Goal: Information Seeking & Learning: Learn about a topic

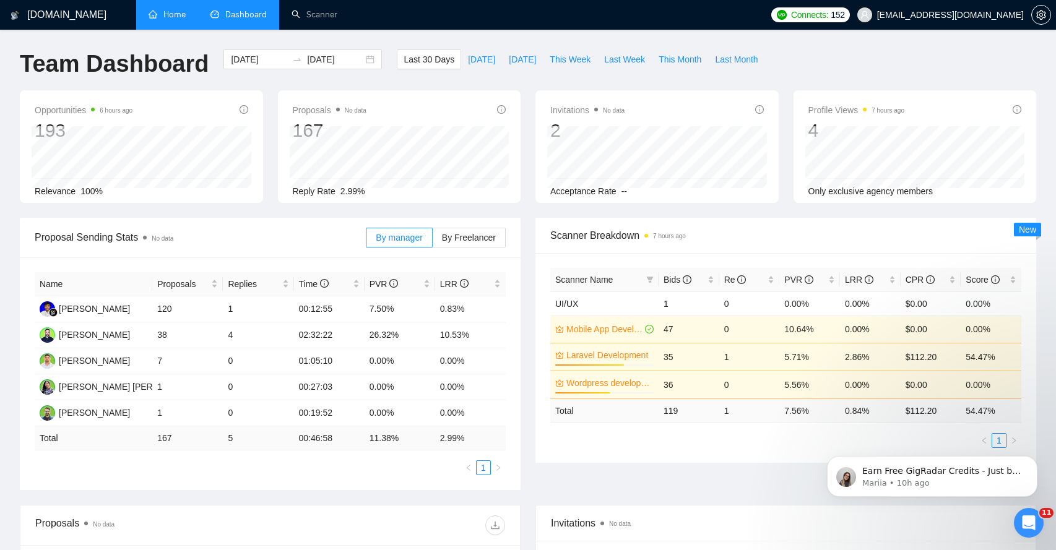
click at [166, 20] on link "Home" at bounding box center [167, 14] width 37 height 11
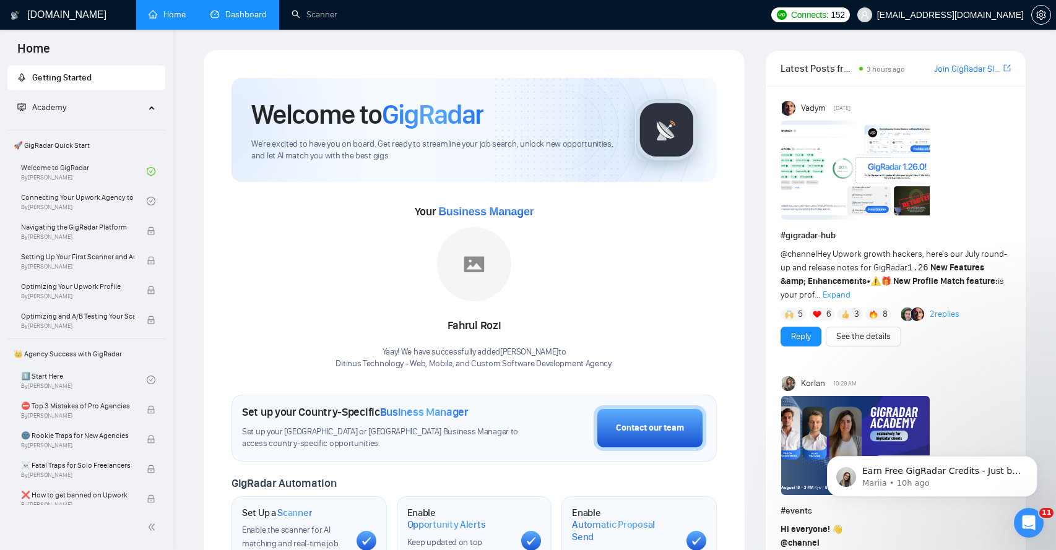
click at [246, 15] on link "Dashboard" at bounding box center [238, 14] width 56 height 11
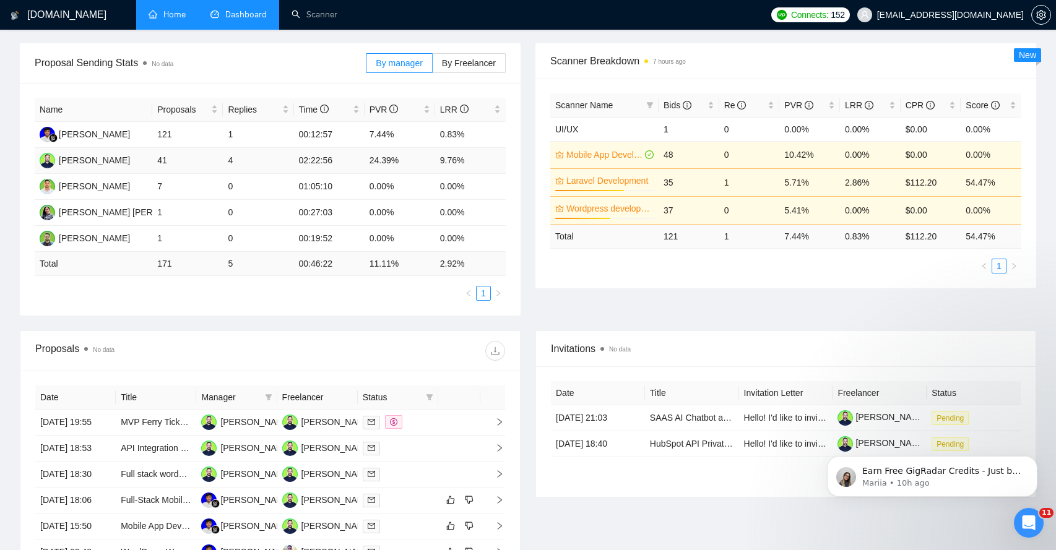
scroll to position [272, 0]
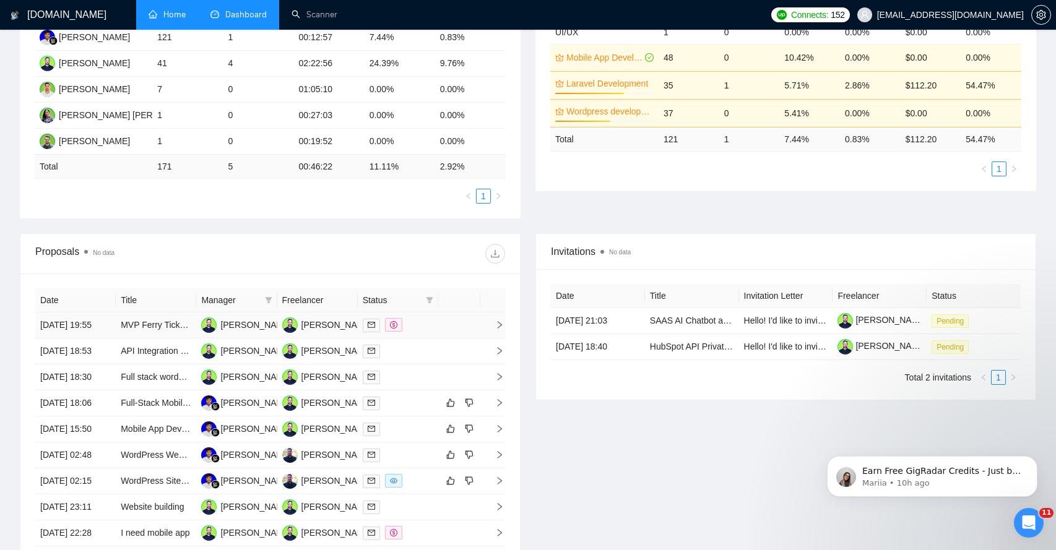
click at [494, 329] on span "right" at bounding box center [494, 325] width 19 height 9
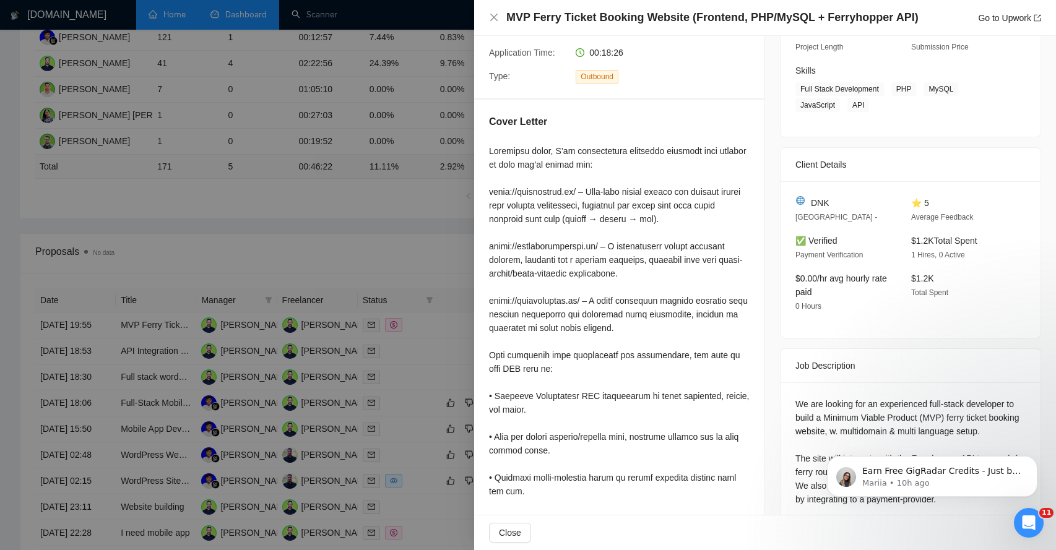
scroll to position [178, 0]
drag, startPoint x: 518, startPoint y: 193, endPoint x: 616, endPoint y: 193, distance: 97.8
click at [616, 194] on div at bounding box center [619, 415] width 261 height 545
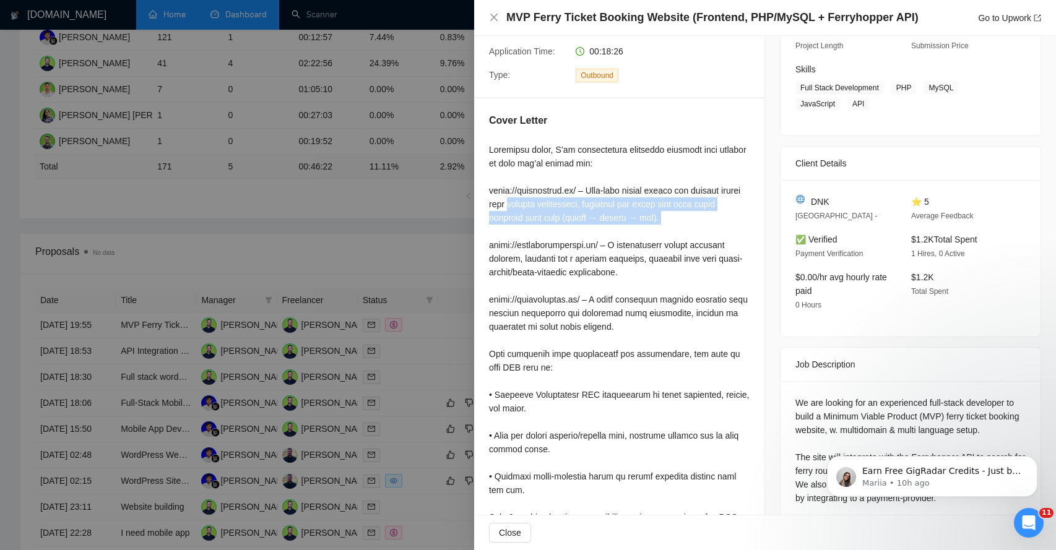
drag, startPoint x: 539, startPoint y: 201, endPoint x: 542, endPoint y: 227, distance: 26.9
click at [542, 227] on div at bounding box center [619, 415] width 261 height 545
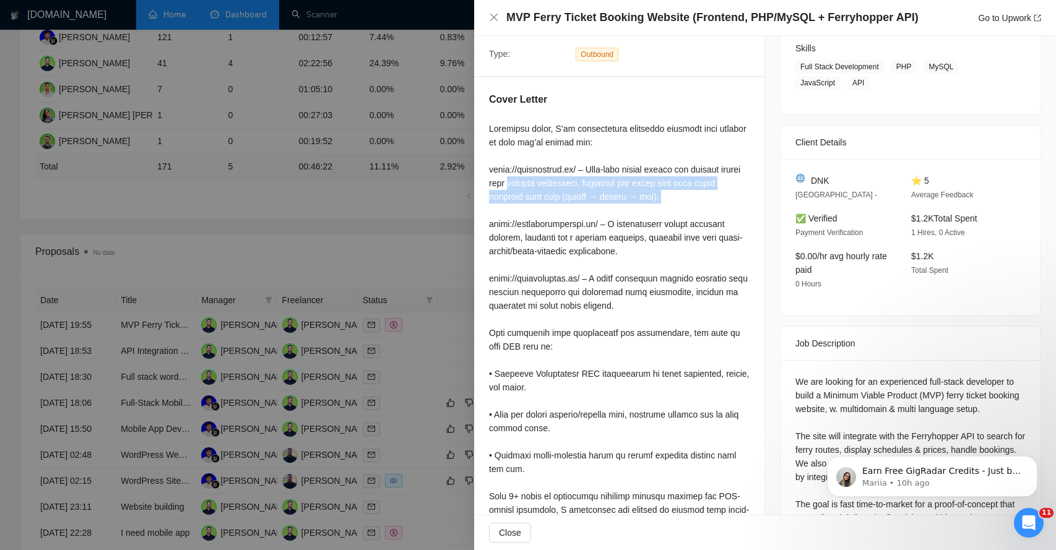
scroll to position [200, 0]
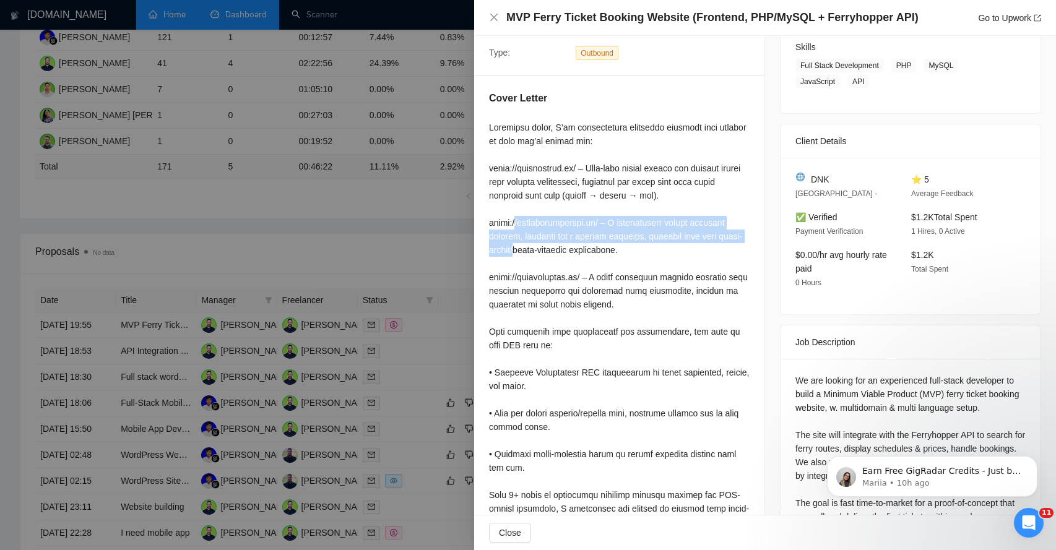
drag, startPoint x: 514, startPoint y: 219, endPoint x: 544, endPoint y: 245, distance: 39.9
click at [544, 246] on div at bounding box center [619, 393] width 261 height 545
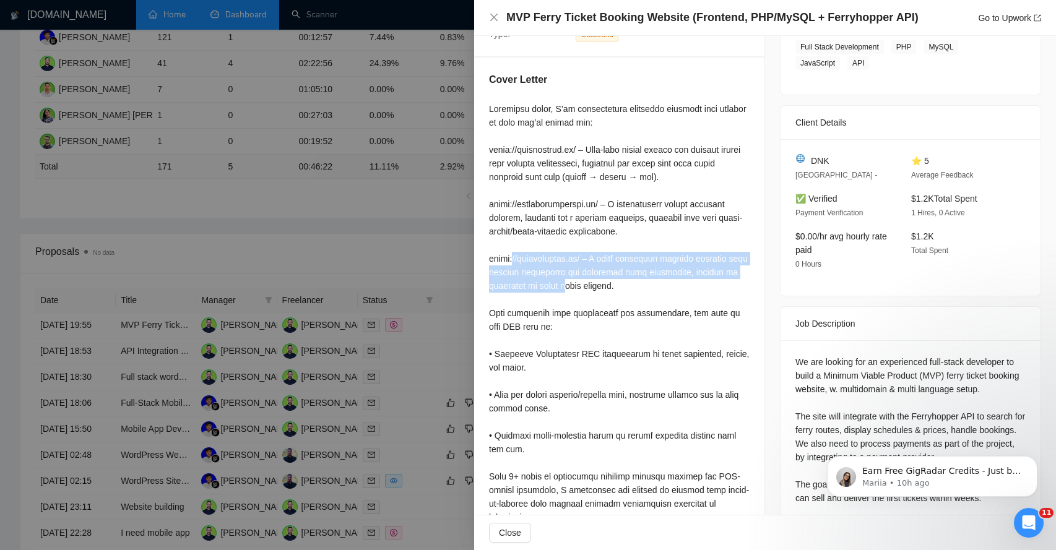
drag, startPoint x: 513, startPoint y: 256, endPoint x: 564, endPoint y: 285, distance: 59.1
click at [564, 285] on div at bounding box center [619, 374] width 261 height 545
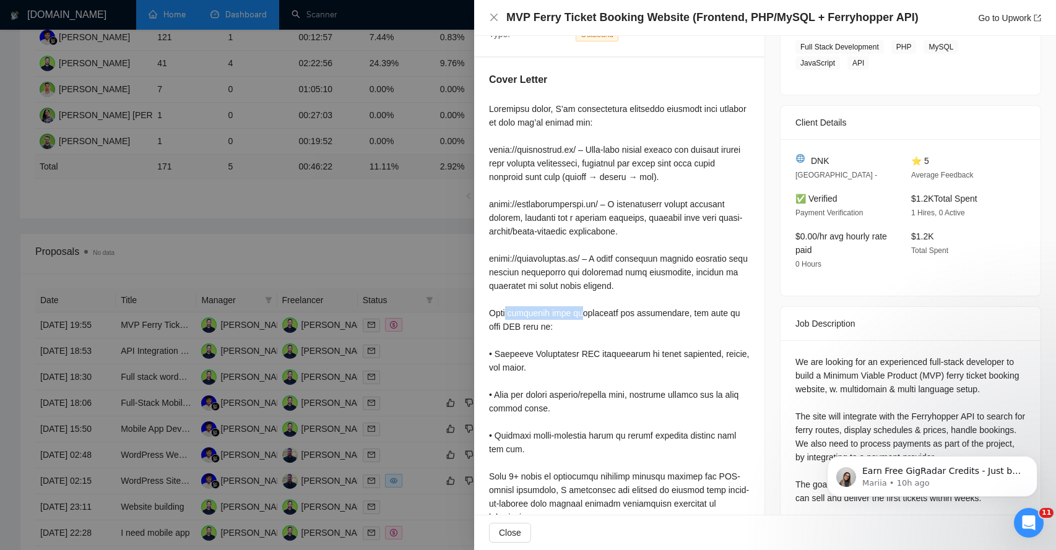
drag, startPoint x: 507, startPoint y: 311, endPoint x: 580, endPoint y: 317, distance: 73.3
click at [580, 318] on div at bounding box center [619, 374] width 261 height 545
drag, startPoint x: 503, startPoint y: 353, endPoint x: 552, endPoint y: 383, distance: 57.2
click at [553, 384] on div at bounding box center [619, 374] width 261 height 545
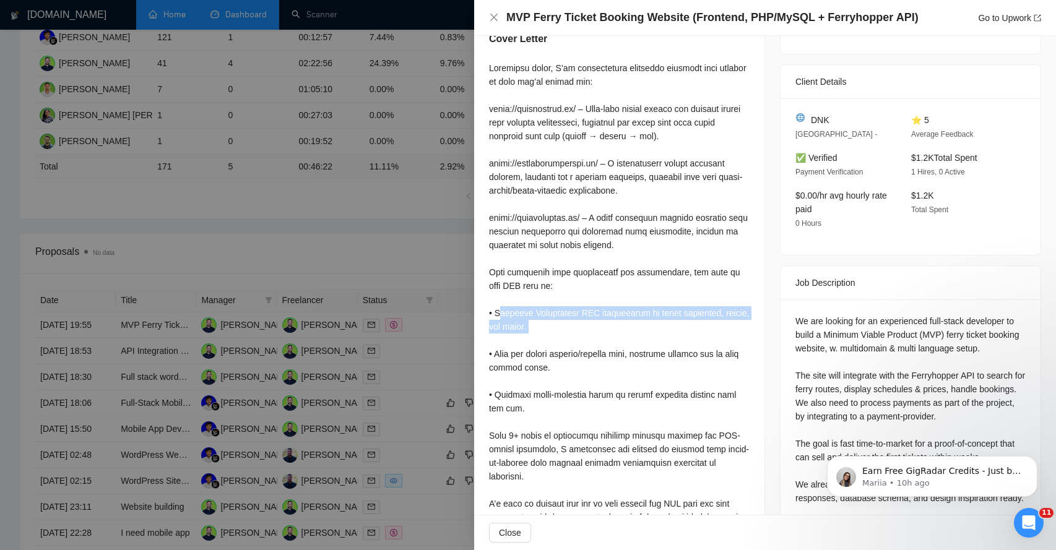
scroll to position [261, 0]
drag, startPoint x: 529, startPoint y: 433, endPoint x: 534, endPoint y: 453, distance: 19.7
click at [534, 451] on div at bounding box center [619, 332] width 261 height 545
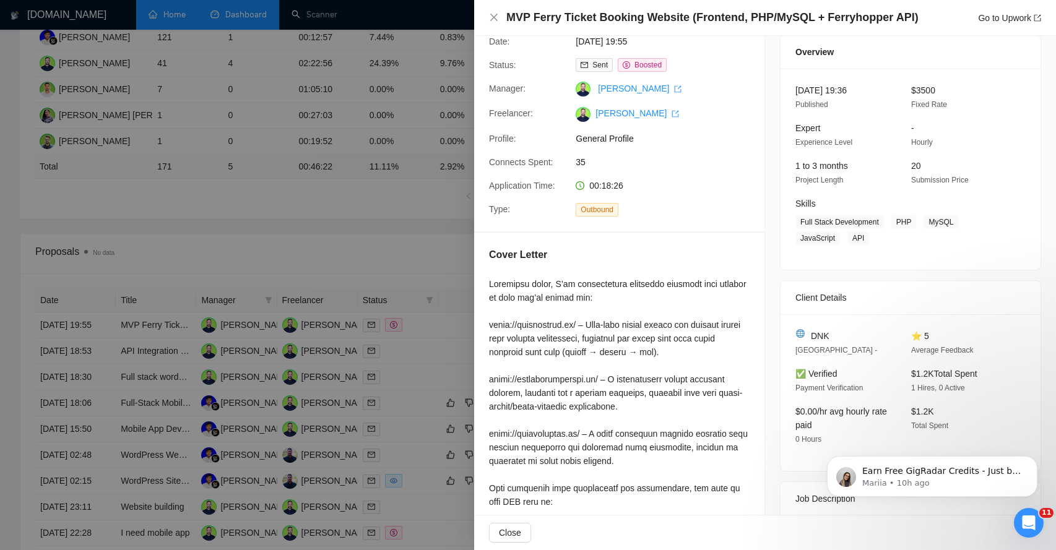
scroll to position [0, 0]
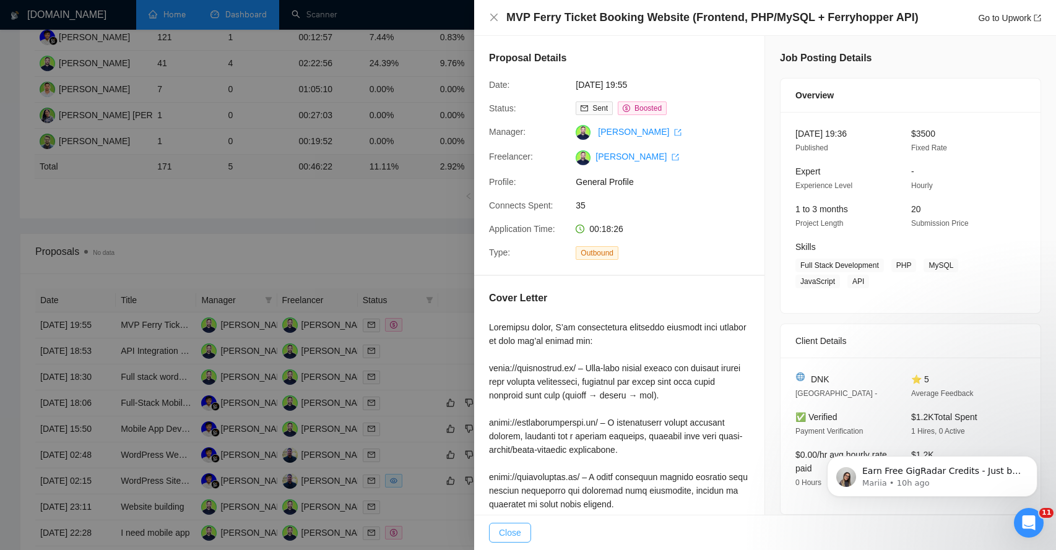
click at [511, 535] on span "Close" at bounding box center [510, 533] width 22 height 14
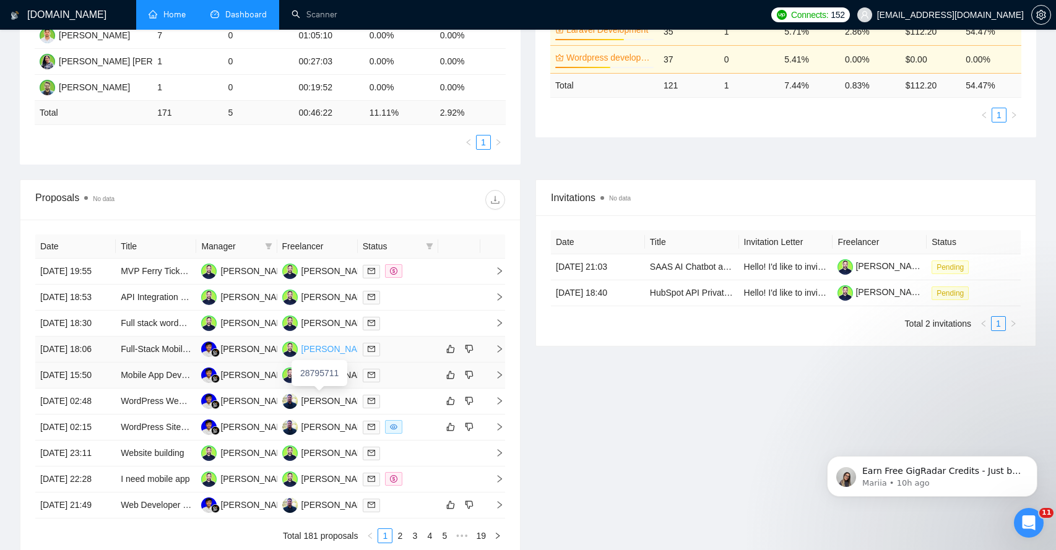
scroll to position [379, 0]
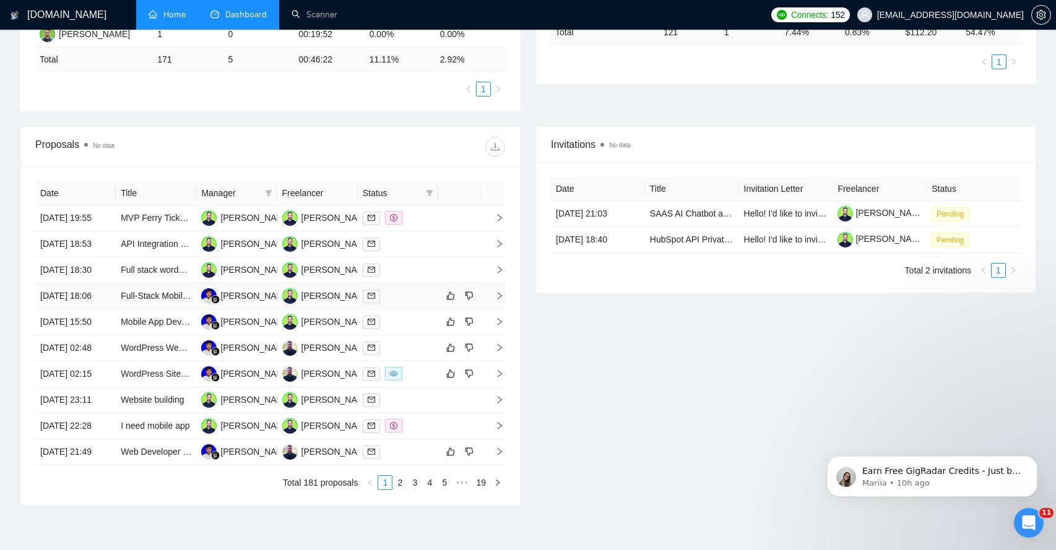
click at [503, 300] on icon "right" at bounding box center [499, 296] width 9 height 9
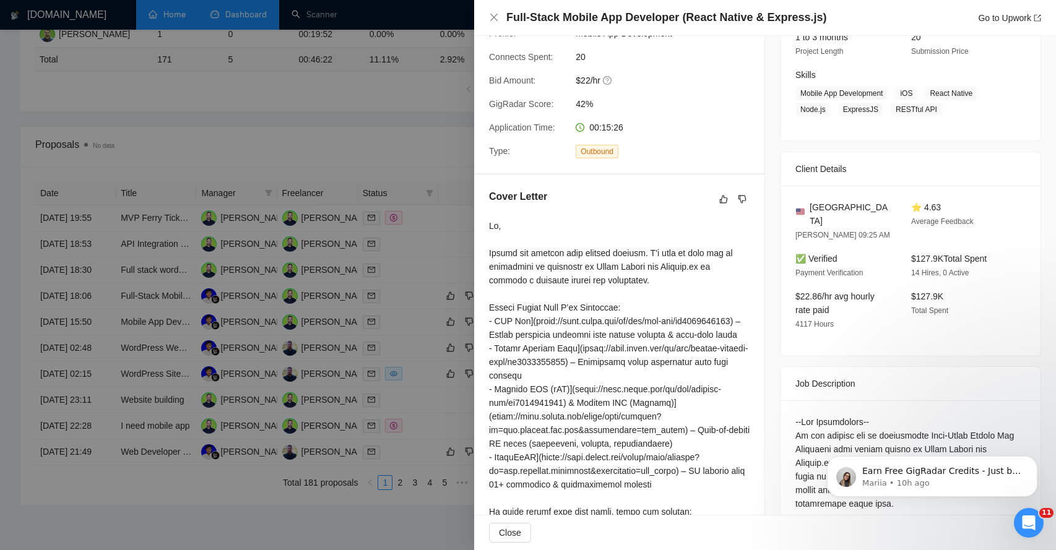
scroll to position [175, 0]
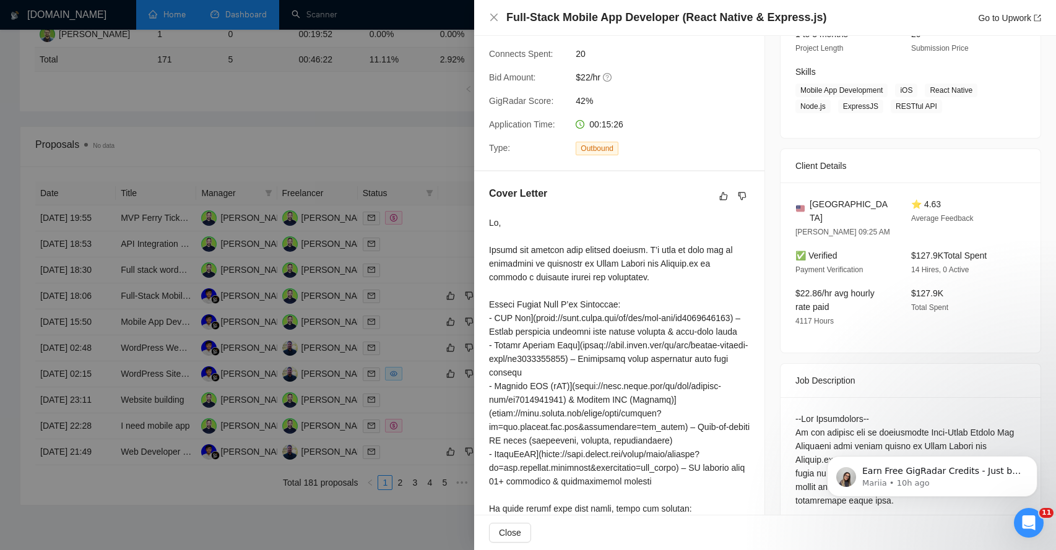
click at [524, 250] on div at bounding box center [619, 427] width 261 height 422
click at [553, 252] on div at bounding box center [619, 427] width 261 height 422
click at [583, 253] on div at bounding box center [619, 427] width 261 height 422
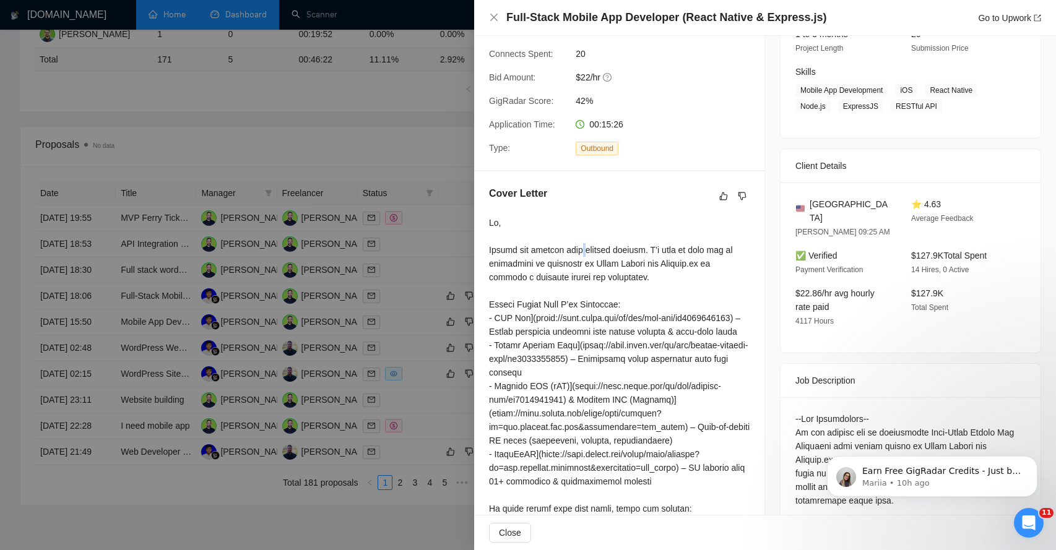
click at [583, 253] on div at bounding box center [619, 427] width 261 height 422
click at [503, 267] on div at bounding box center [619, 427] width 261 height 422
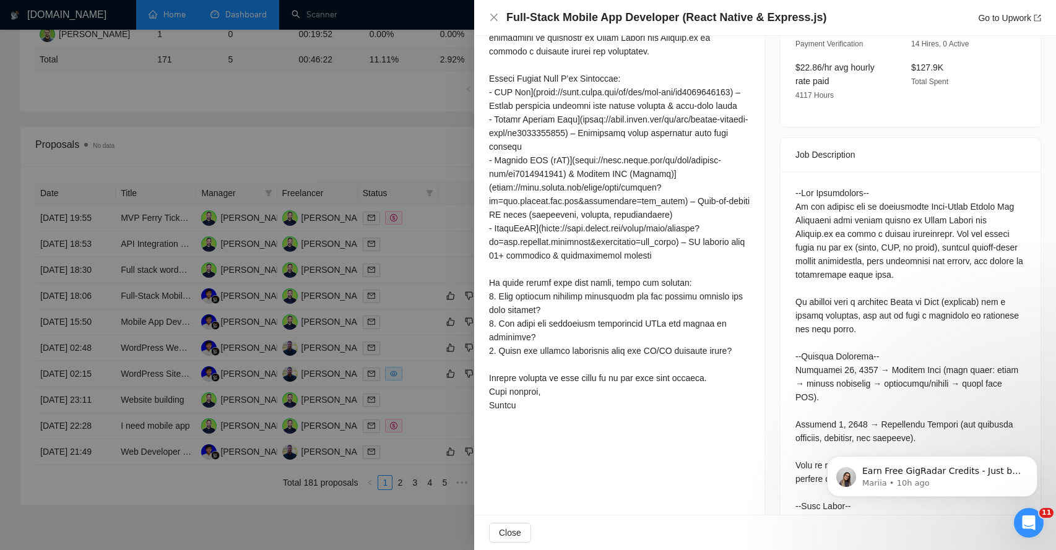
scroll to position [403, 0]
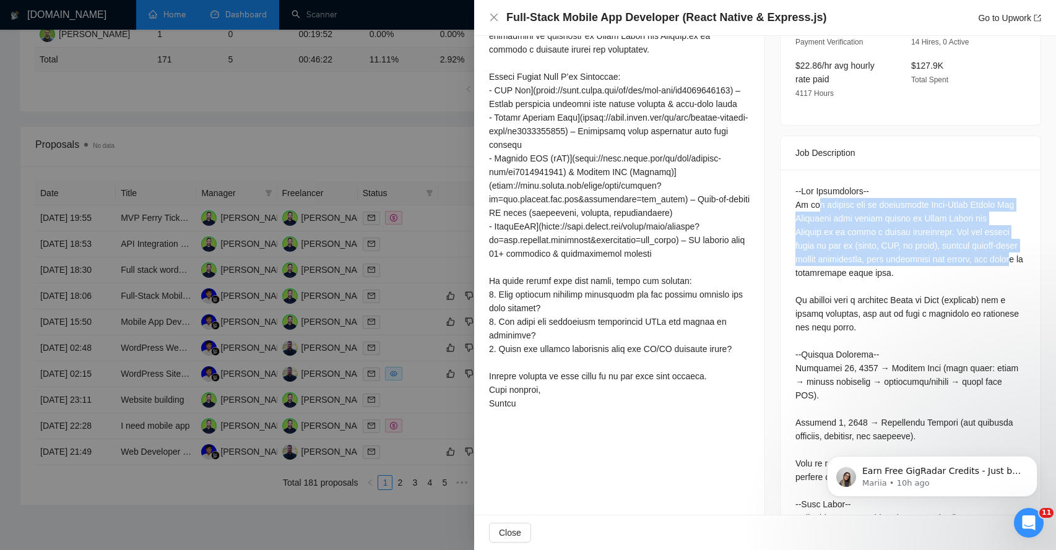
drag, startPoint x: 818, startPoint y: 193, endPoint x: 835, endPoint y: 265, distance: 74.2
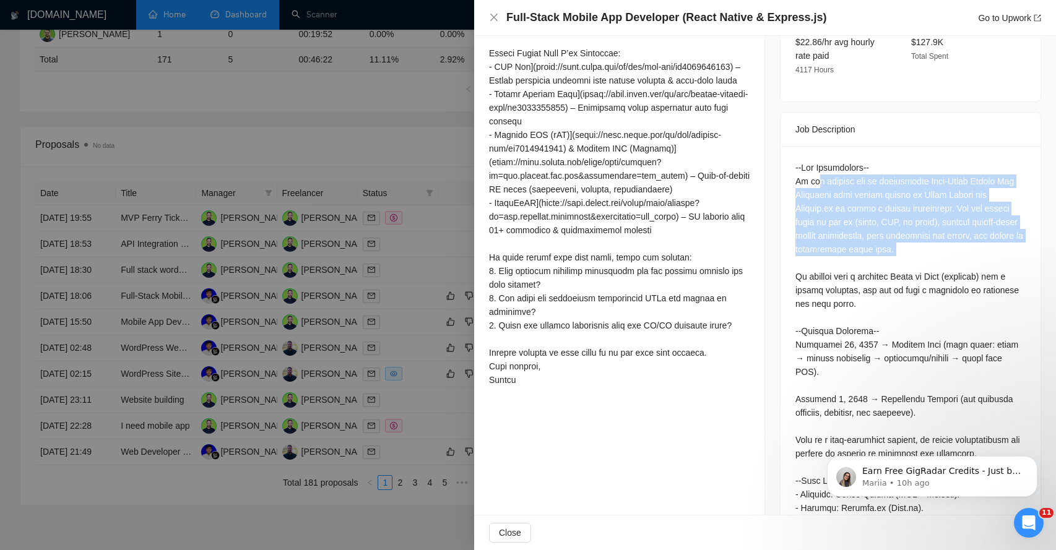
scroll to position [428, 0]
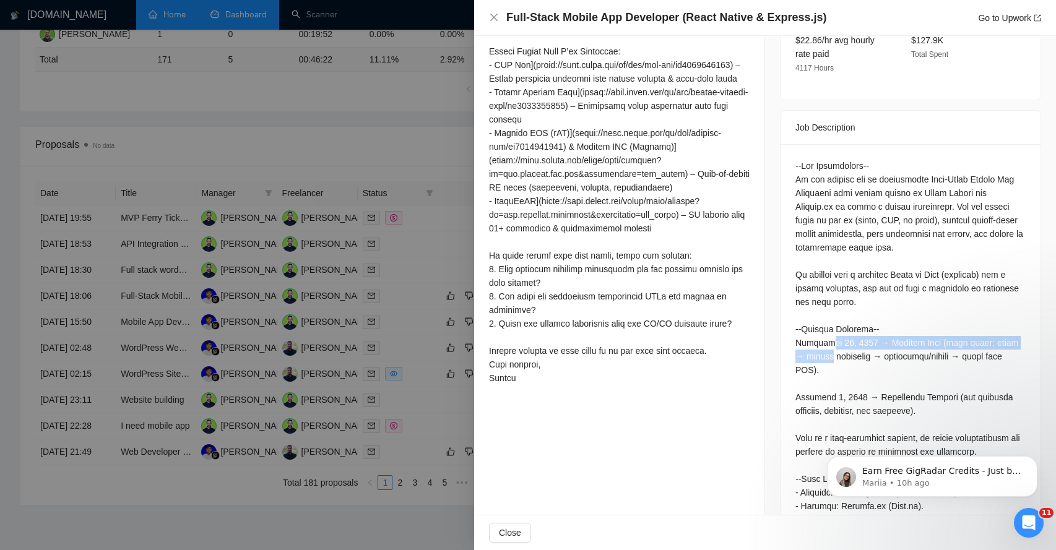
drag, startPoint x: 831, startPoint y: 329, endPoint x: 833, endPoint y: 347, distance: 18.7
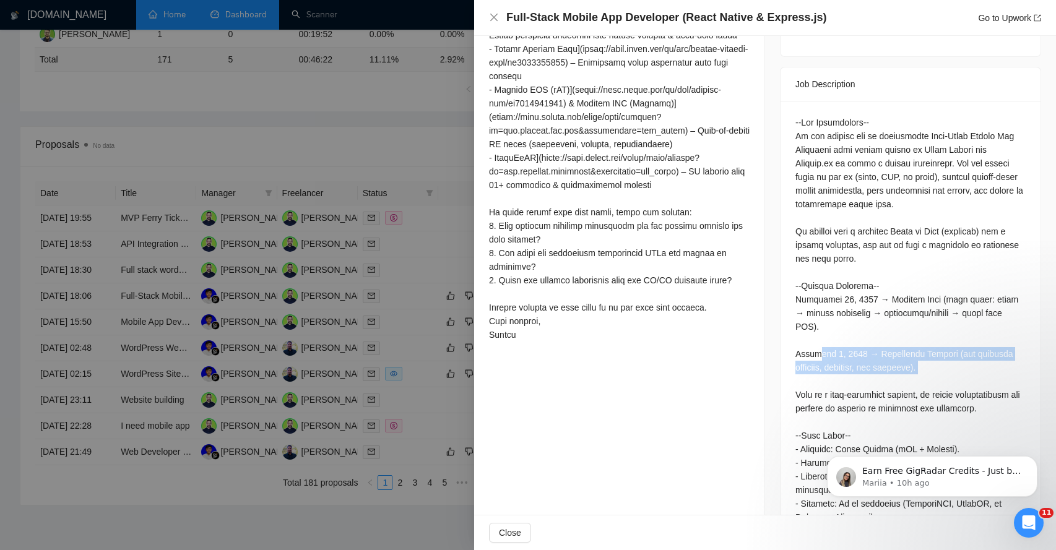
drag, startPoint x: 821, startPoint y: 339, endPoint x: 824, endPoint y: 371, distance: 32.3
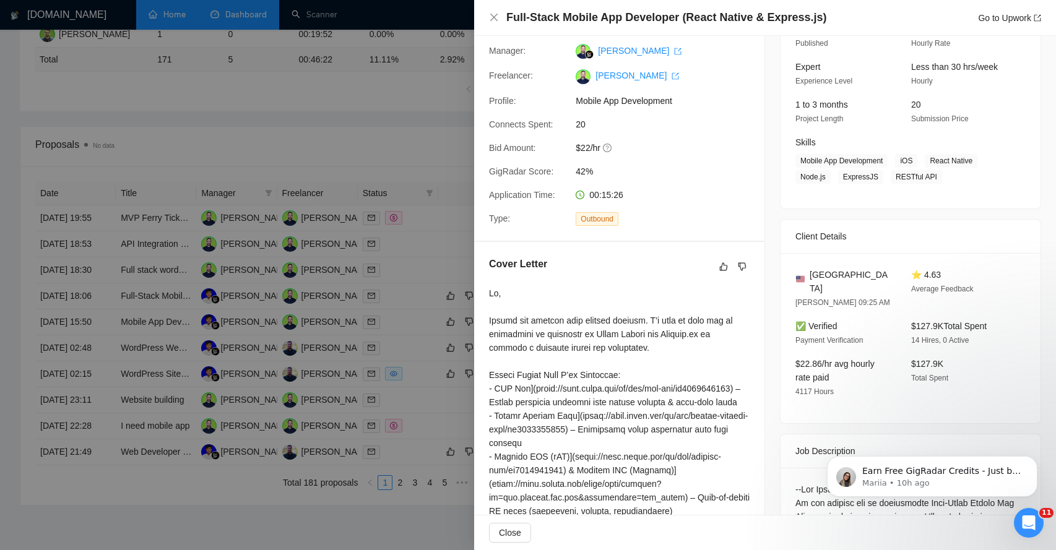
scroll to position [157, 0]
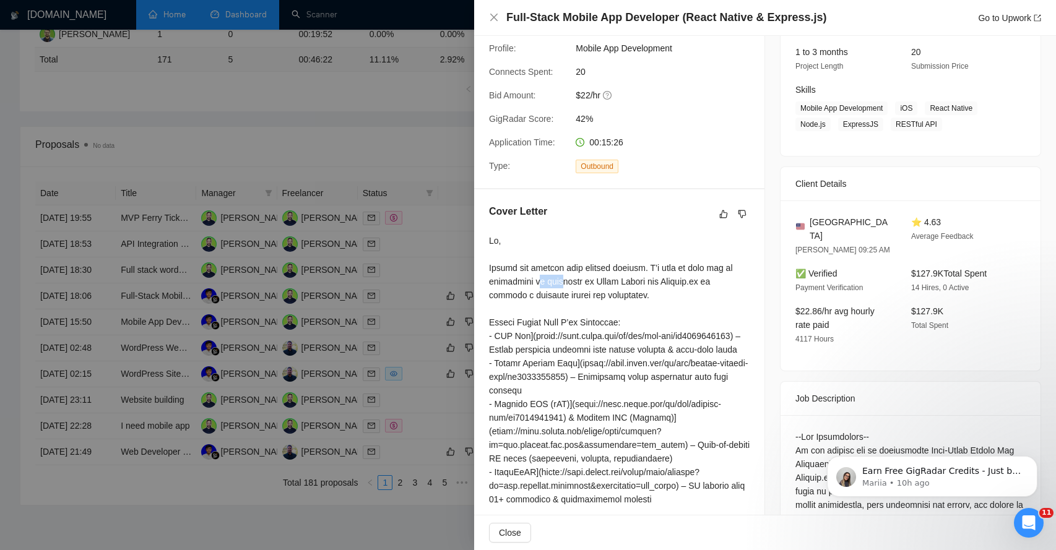
drag, startPoint x: 539, startPoint y: 280, endPoint x: 567, endPoint y: 283, distance: 28.0
click at [566, 283] on div at bounding box center [619, 445] width 261 height 422
drag, startPoint x: 518, startPoint y: 281, endPoint x: 569, endPoint y: 281, distance: 51.4
click at [569, 281] on div at bounding box center [619, 445] width 261 height 422
drag, startPoint x: 607, startPoint y: 280, endPoint x: 643, endPoint y: 279, distance: 36.5
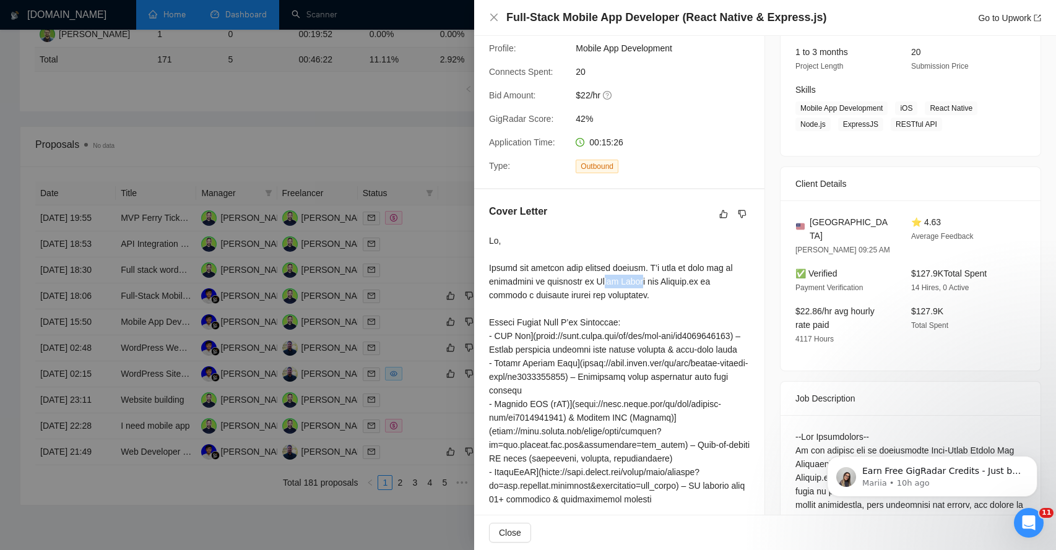
click at [643, 280] on div at bounding box center [619, 445] width 261 height 422
drag, startPoint x: 506, startPoint y: 288, endPoint x: 573, endPoint y: 299, distance: 67.7
click at [573, 299] on div at bounding box center [619, 445] width 261 height 422
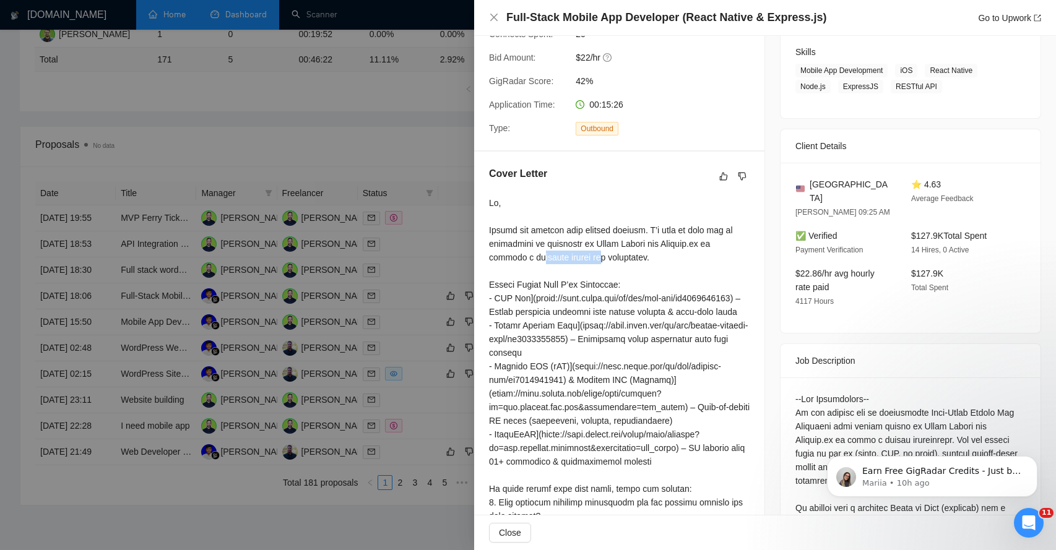
scroll to position [196, 0]
drag, startPoint x: 523, startPoint y: 280, endPoint x: 621, endPoint y: 282, distance: 97.8
click at [621, 283] on div at bounding box center [619, 406] width 261 height 422
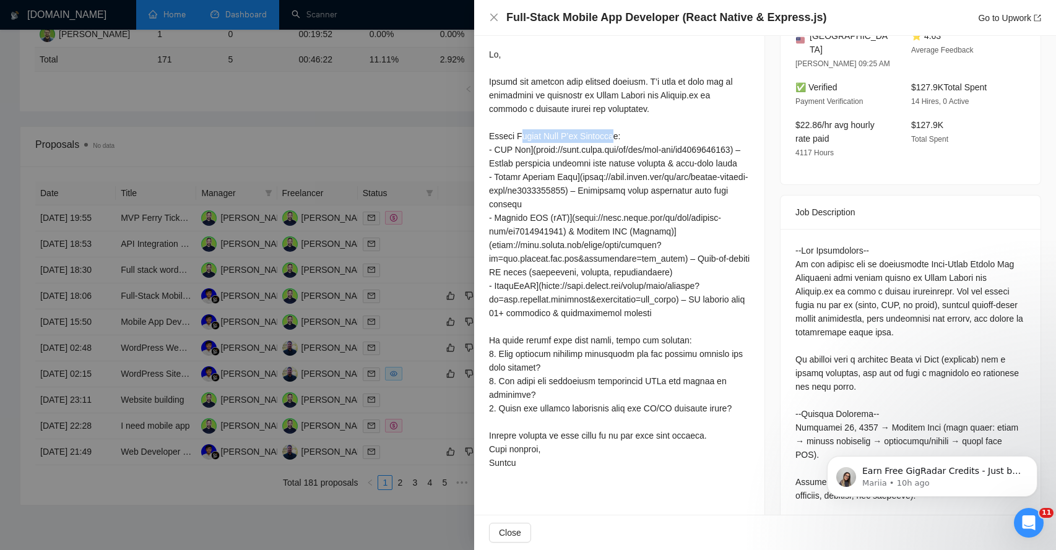
scroll to position [345, 0]
drag, startPoint x: 490, startPoint y: 356, endPoint x: 567, endPoint y: 352, distance: 77.5
click at [567, 352] on div at bounding box center [619, 257] width 261 height 422
drag, startPoint x: 595, startPoint y: 352, endPoint x: 656, endPoint y: 348, distance: 60.8
click at [655, 351] on div at bounding box center [619, 257] width 261 height 422
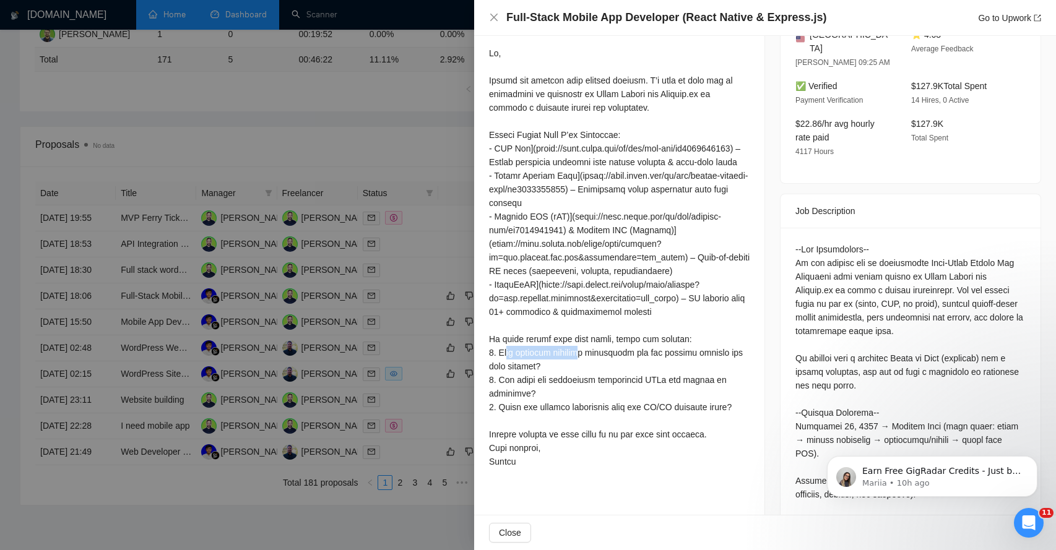
drag, startPoint x: 511, startPoint y: 363, endPoint x: 587, endPoint y: 363, distance: 75.5
click at [587, 363] on div at bounding box center [619, 257] width 261 height 422
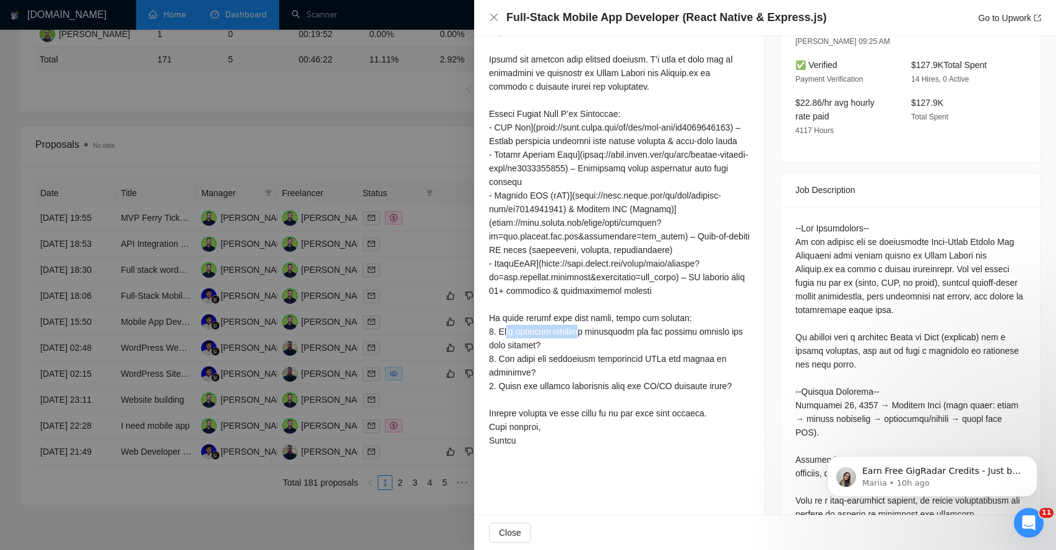
scroll to position [366, 0]
drag, startPoint x: 499, startPoint y: 358, endPoint x: 544, endPoint y: 358, distance: 45.2
click at [544, 358] on div at bounding box center [619, 236] width 261 height 422
drag, startPoint x: 508, startPoint y: 373, endPoint x: 544, endPoint y: 373, distance: 36.5
click at [542, 373] on div at bounding box center [619, 236] width 261 height 422
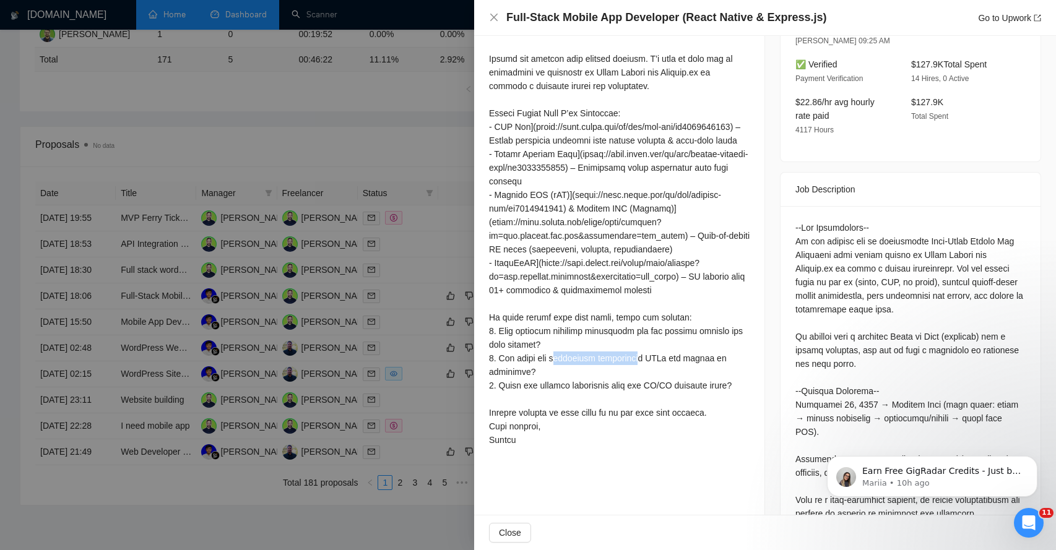
drag, startPoint x: 559, startPoint y: 373, endPoint x: 646, endPoint y: 373, distance: 87.3
click at [646, 373] on div at bounding box center [619, 236] width 261 height 422
drag, startPoint x: 498, startPoint y: 400, endPoint x: 575, endPoint y: 399, distance: 76.1
click at [575, 401] on div at bounding box center [619, 236] width 261 height 422
drag, startPoint x: 599, startPoint y: 399, endPoint x: 635, endPoint y: 399, distance: 35.9
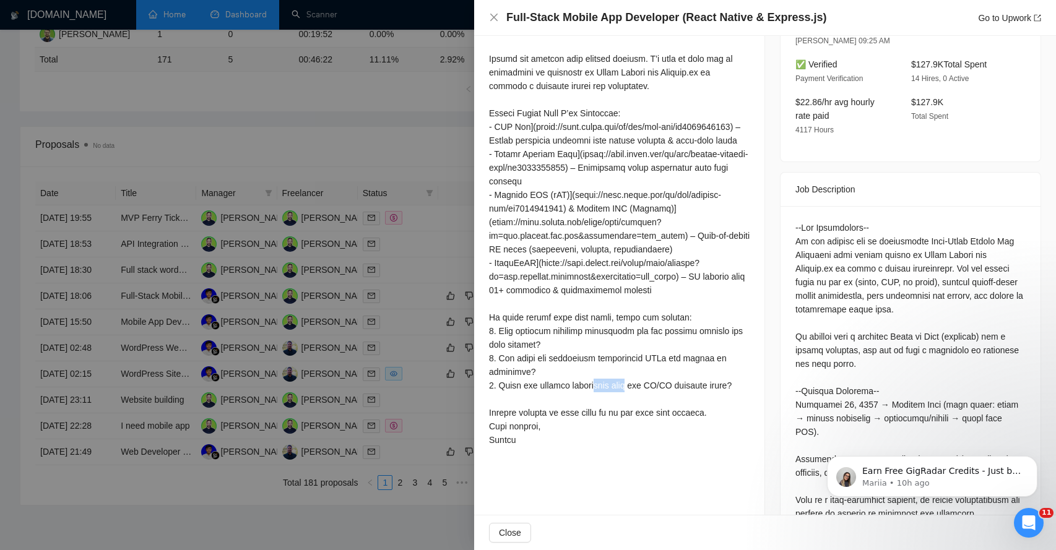
click at [636, 399] on div at bounding box center [619, 236] width 261 height 422
drag, startPoint x: 491, startPoint y: 425, endPoint x: 558, endPoint y: 430, distance: 67.7
click at [559, 431] on div at bounding box center [619, 236] width 261 height 422
click at [509, 536] on span "Close" at bounding box center [510, 533] width 22 height 14
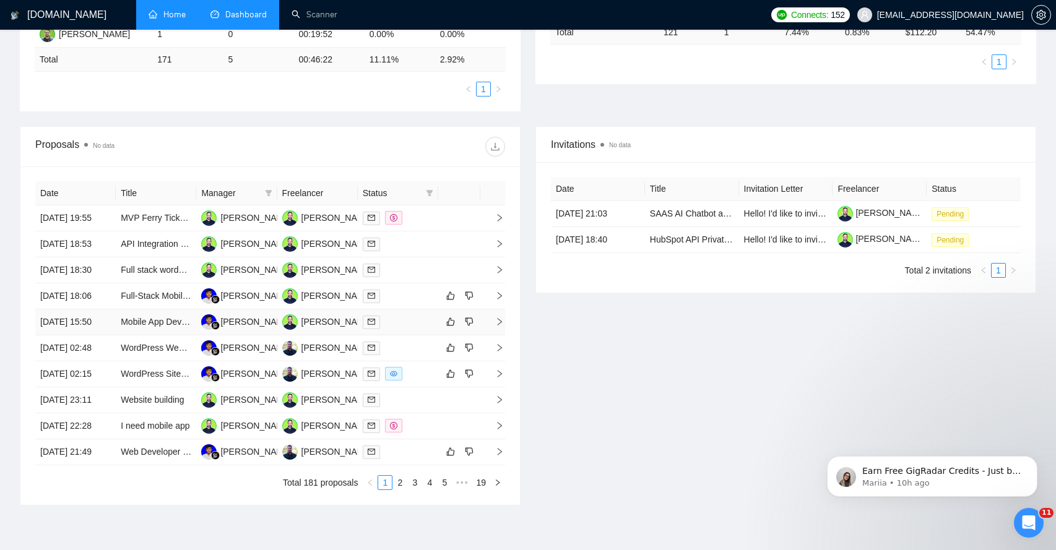
click at [500, 326] on icon "right" at bounding box center [500, 321] width 4 height 7
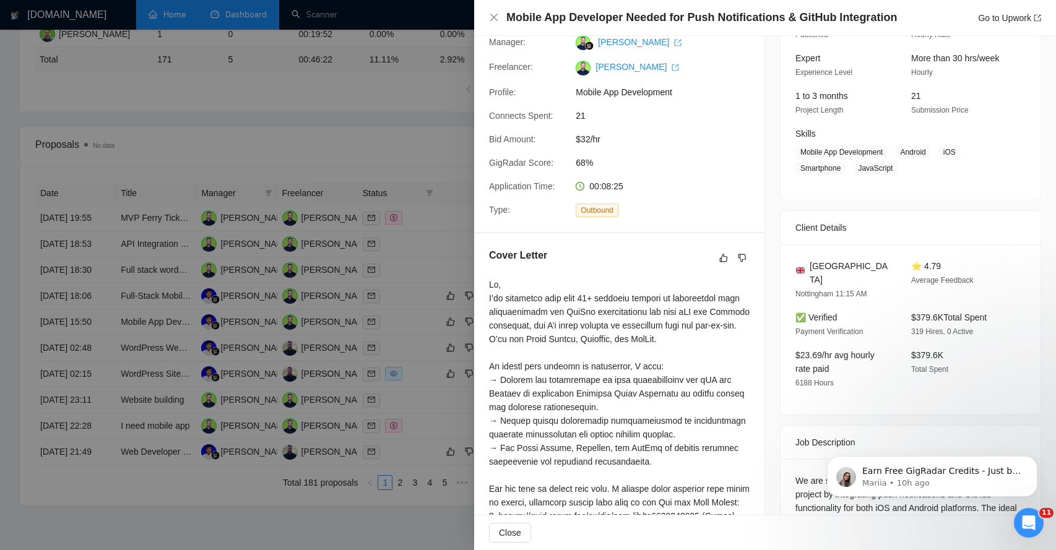
scroll to position [118, 0]
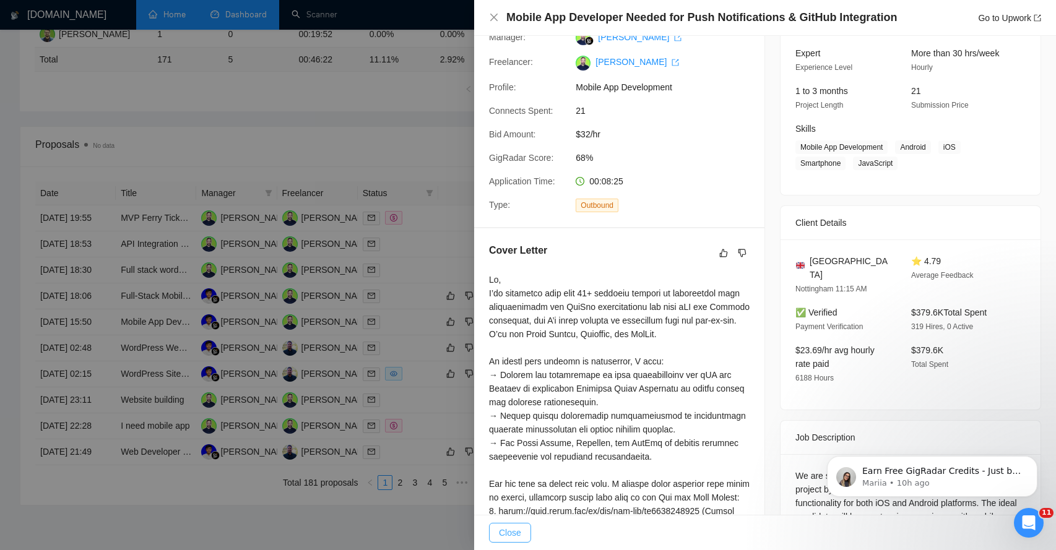
click at [507, 536] on span "Close" at bounding box center [510, 533] width 22 height 14
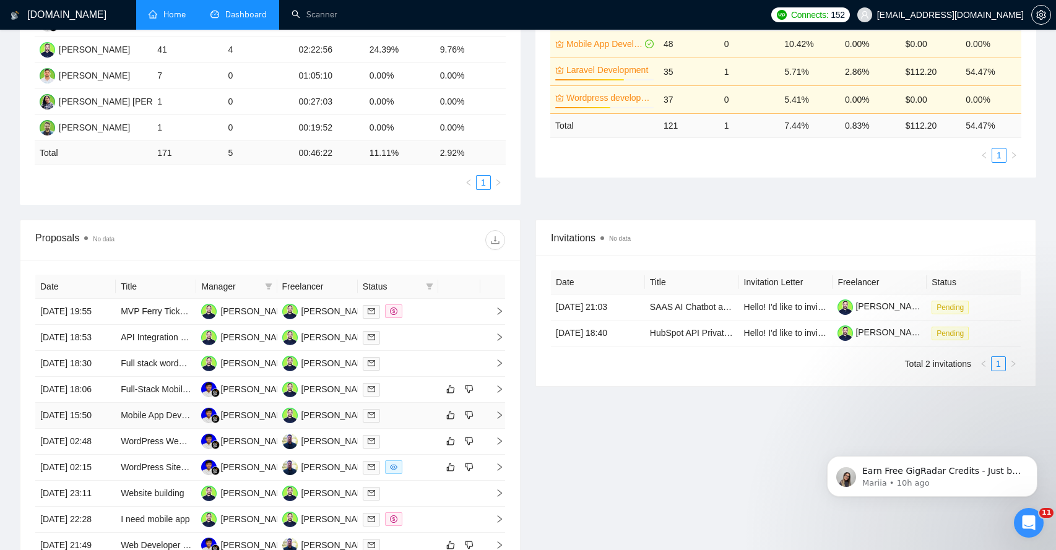
scroll to position [0, 0]
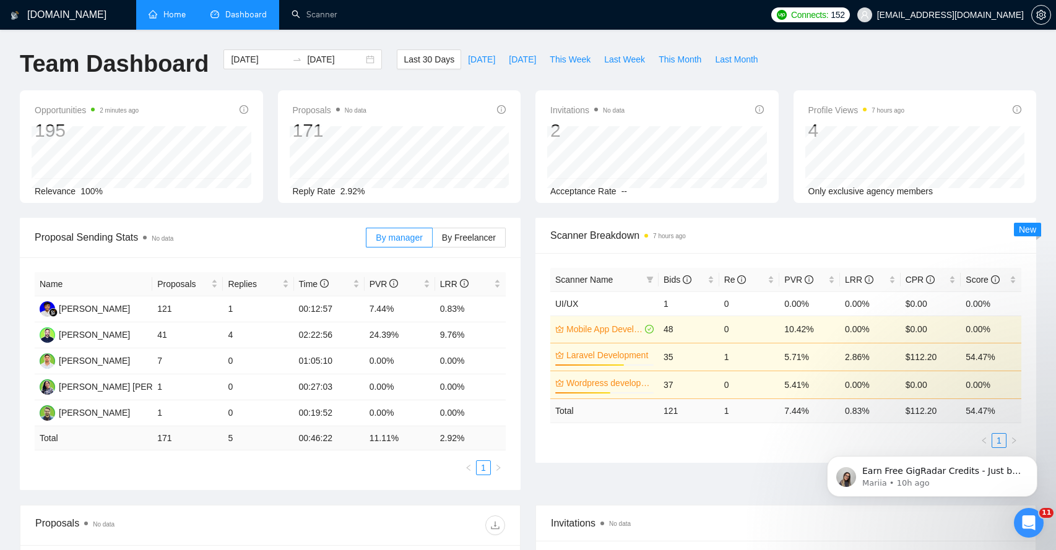
click at [173, 17] on link "Home" at bounding box center [167, 14] width 37 height 11
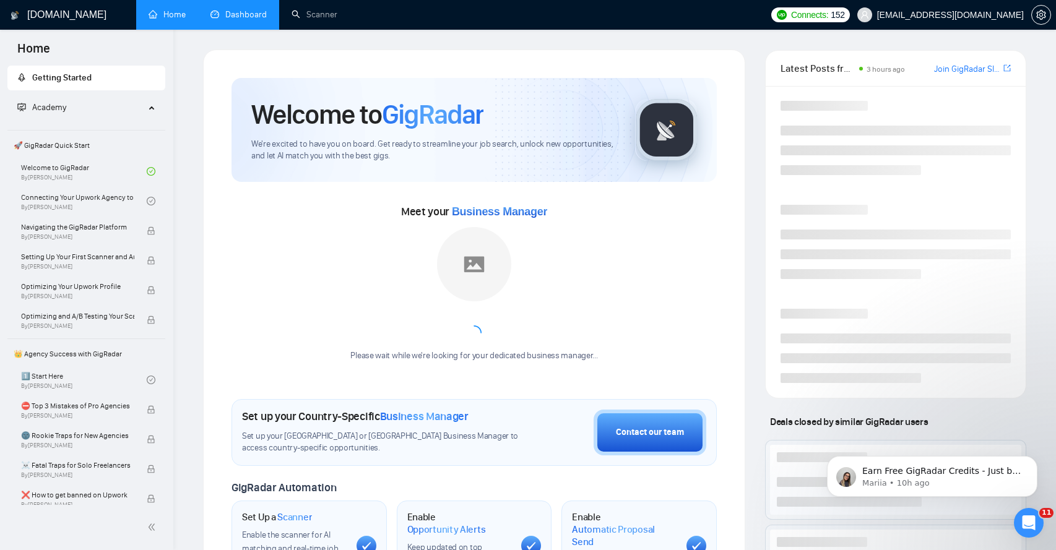
click at [235, 17] on link "Dashboard" at bounding box center [238, 14] width 56 height 11
